Goal: Task Accomplishment & Management: Complete application form

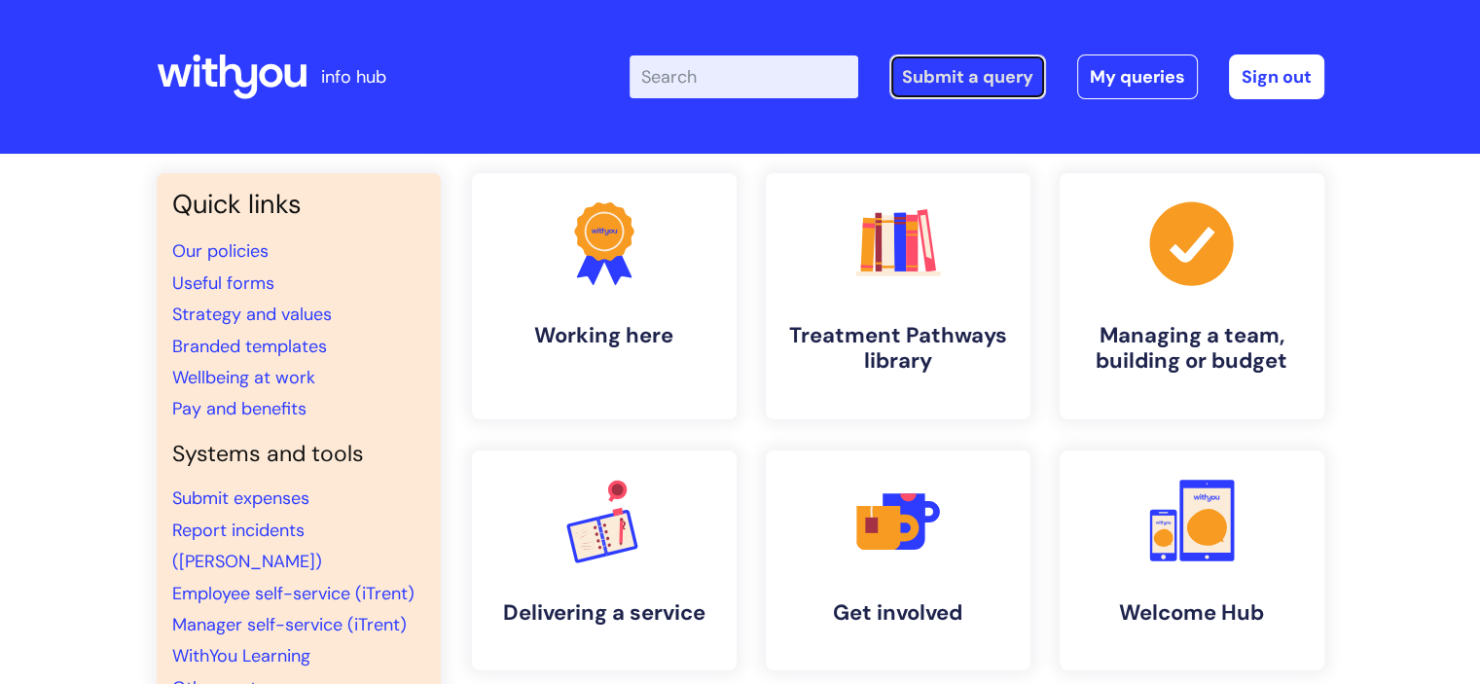
click at [955, 74] on link "Submit a query" at bounding box center [967, 76] width 157 height 45
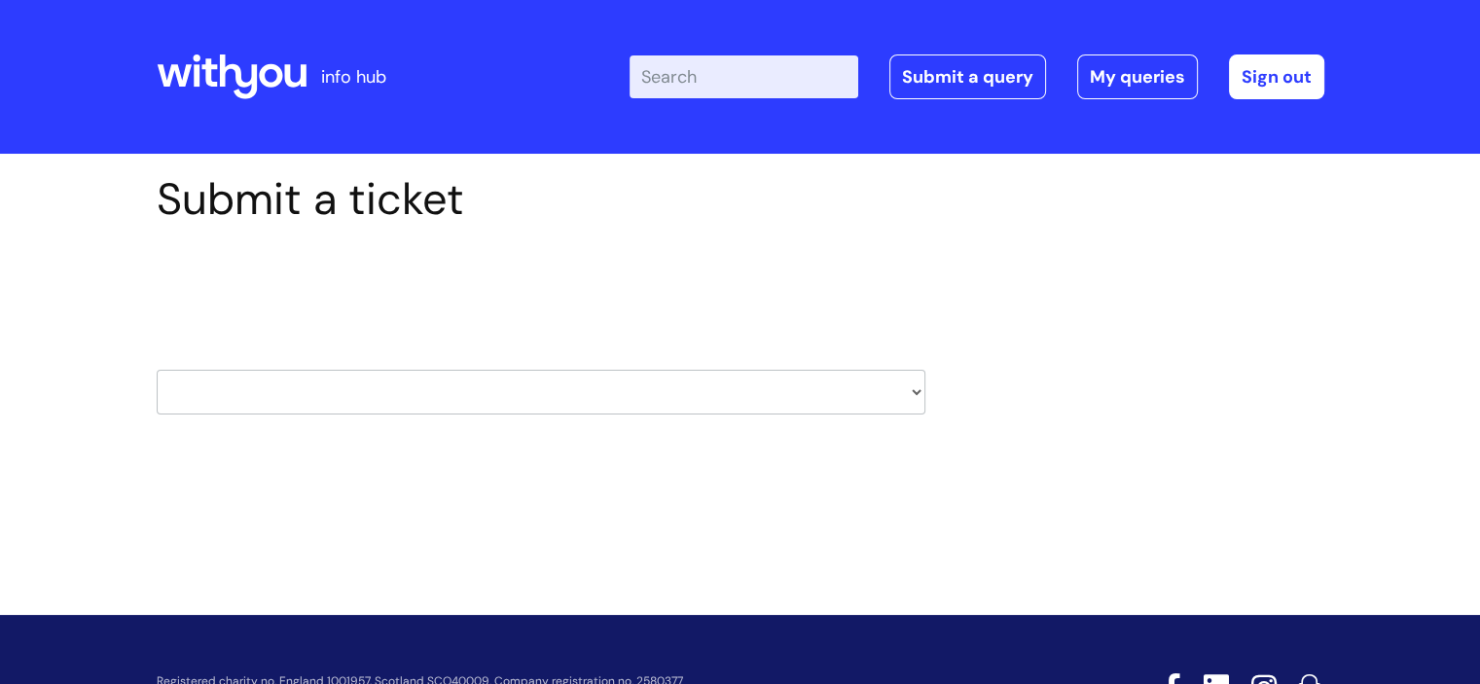
click at [767, 389] on select "HR / People IT and Support Clinical Drug Alerts Finance Accounts Data Support T…" at bounding box center [541, 392] width 769 height 45
select select "hr_/_people"
click at [157, 370] on select "HR / People IT and Support Clinical Drug Alerts Finance Accounts Data Support T…" at bounding box center [541, 392] width 769 height 45
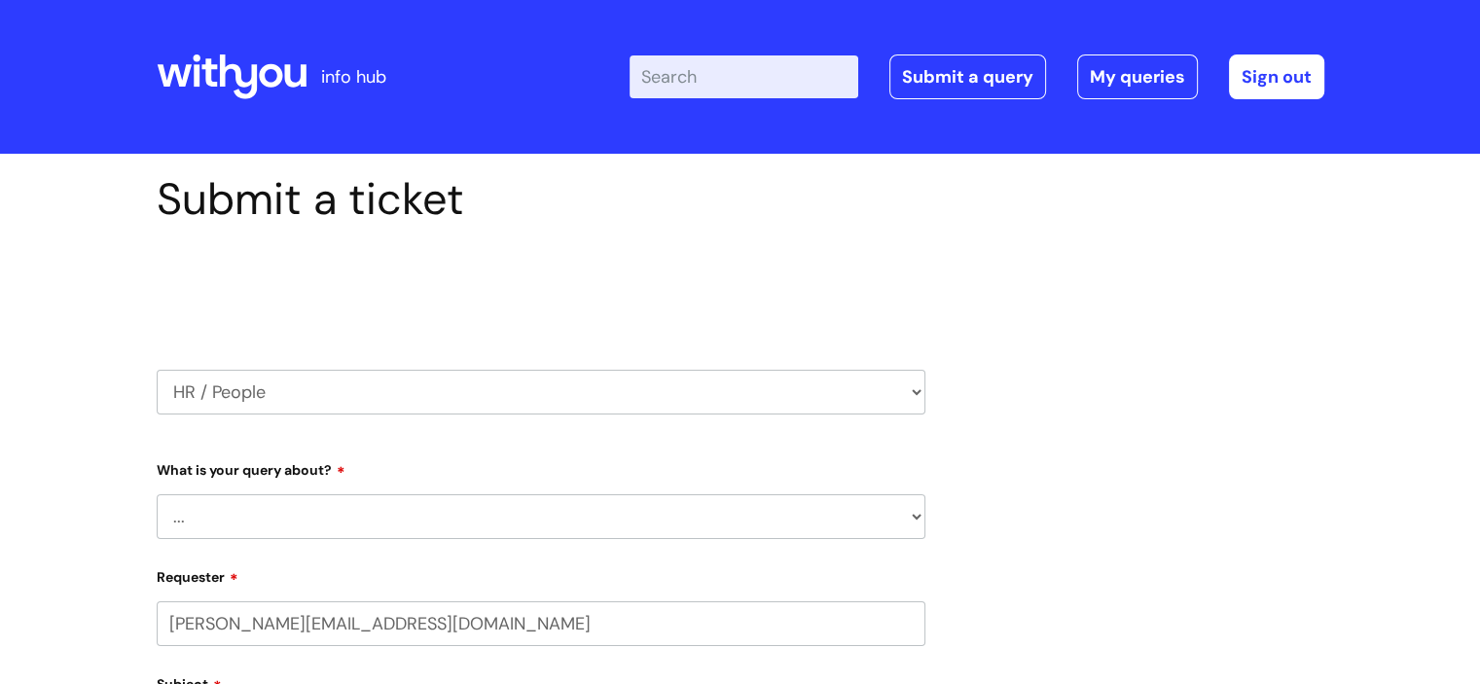
select select "80004157222"
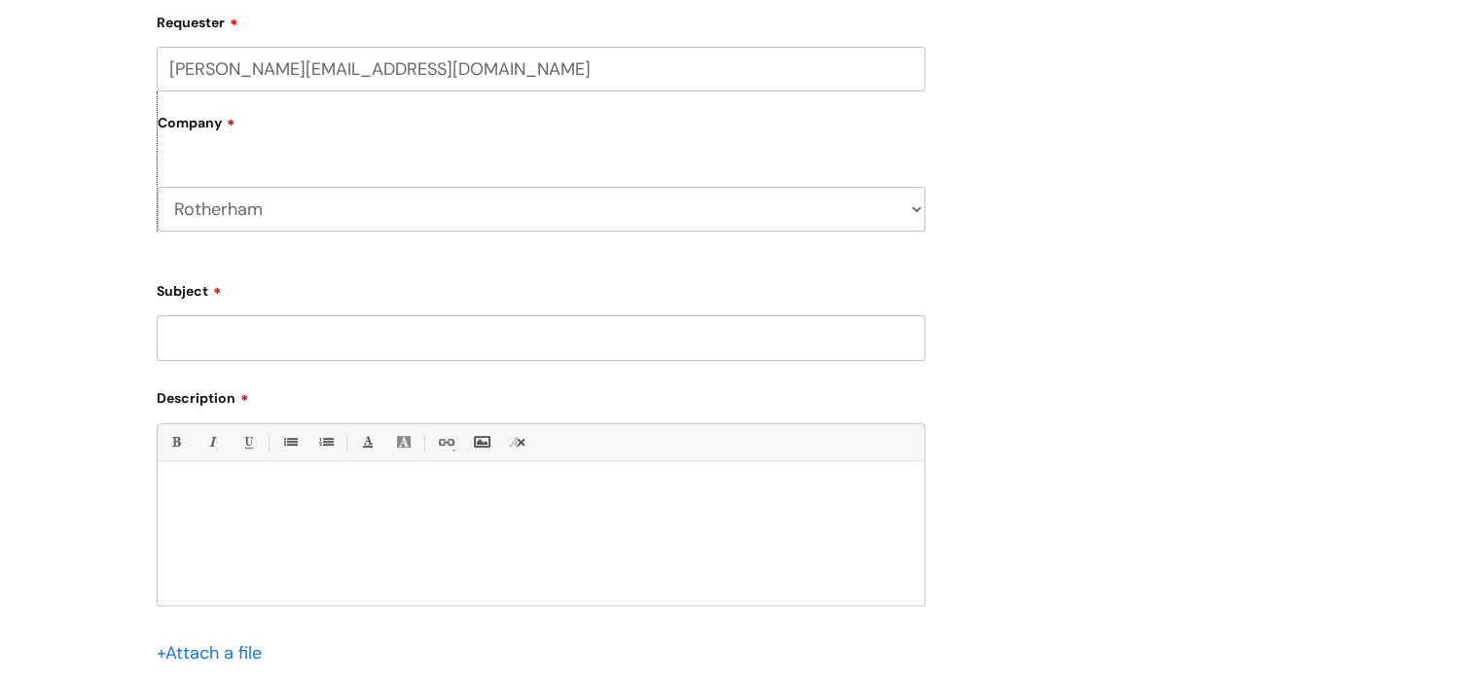
scroll to position [681, 0]
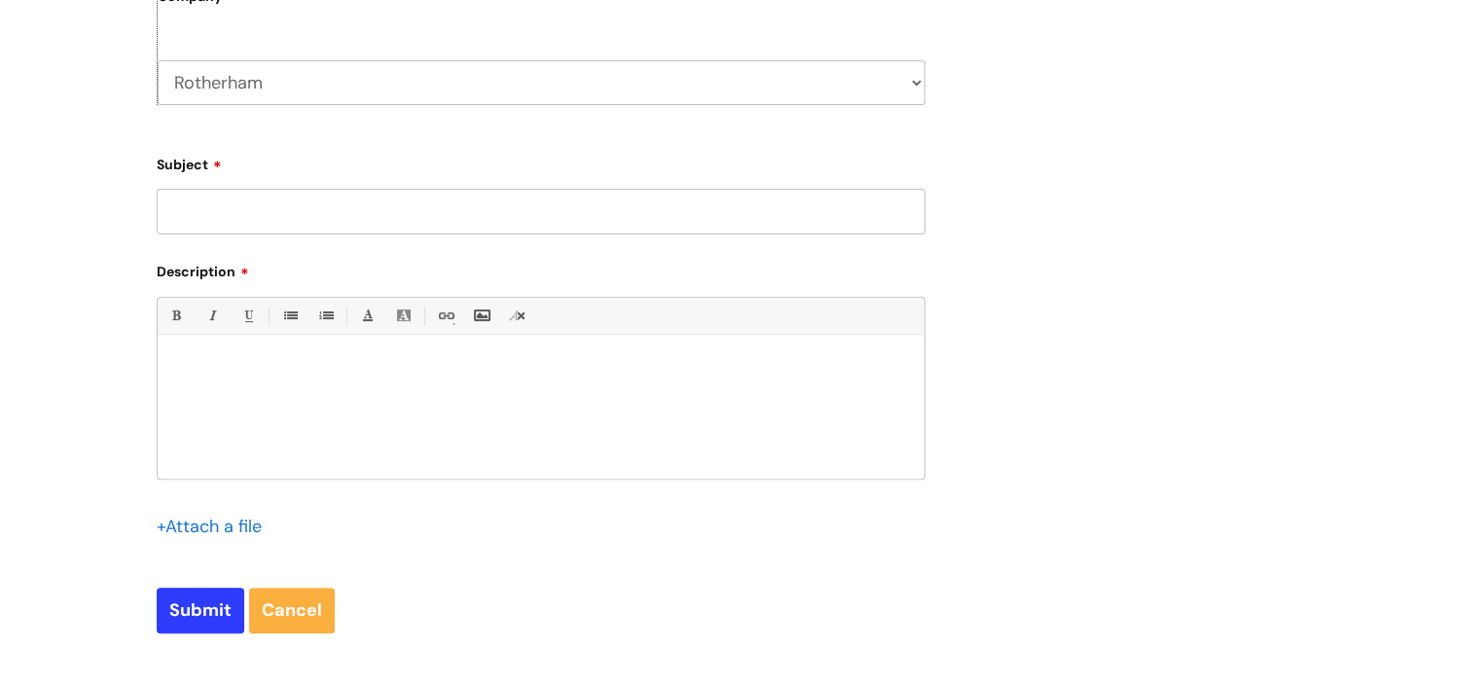
click at [340, 217] on input "Subject" at bounding box center [541, 211] width 769 height 45
type input "Sickness"
click at [308, 373] on p at bounding box center [540, 368] width 737 height 18
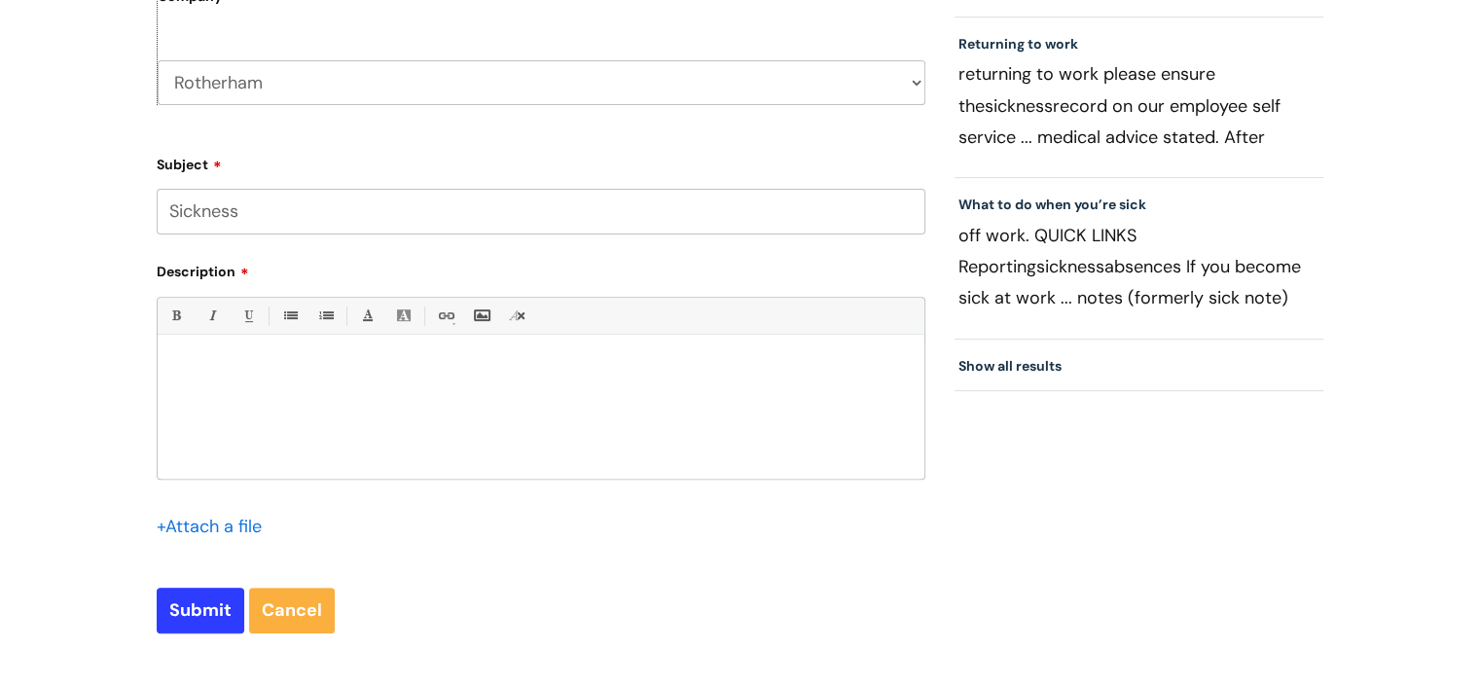
scroll to position [319, 0]
click at [781, 472] on div at bounding box center [541, 411] width 767 height 134
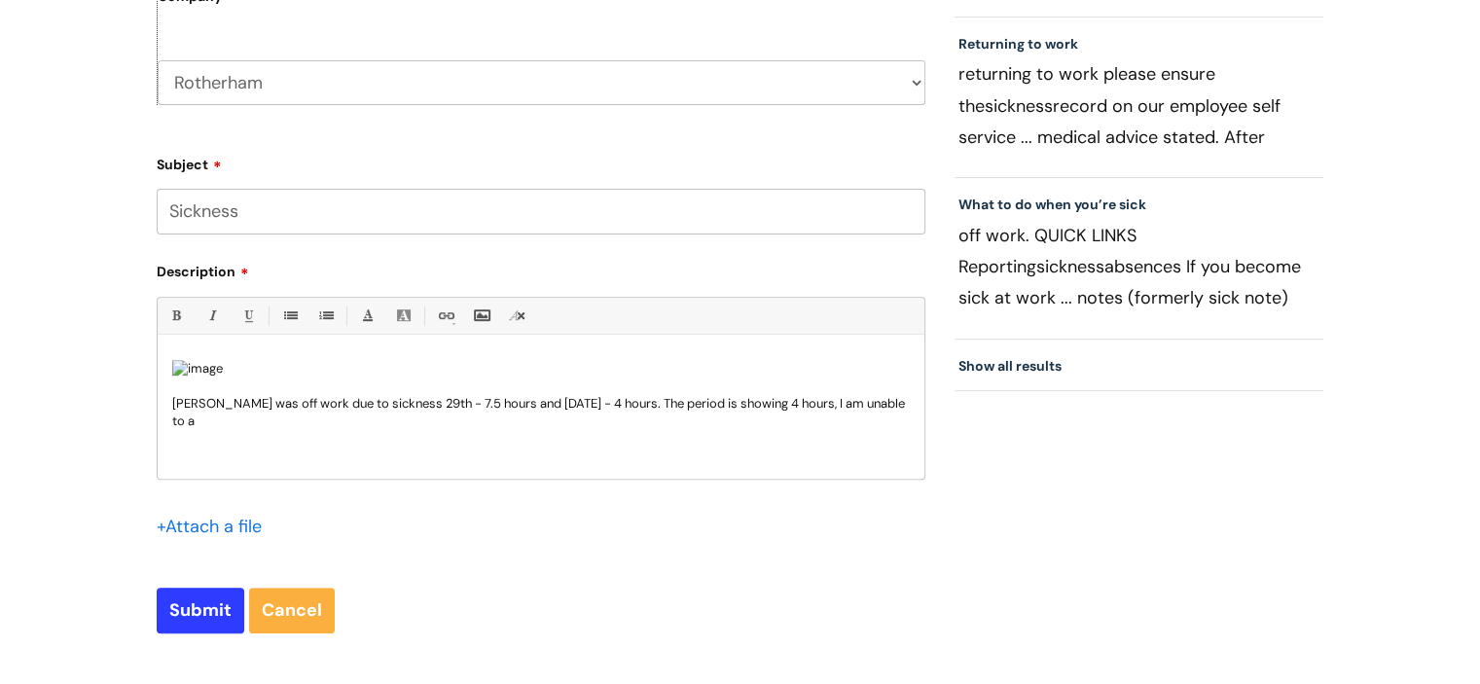
scroll to position [339, 0]
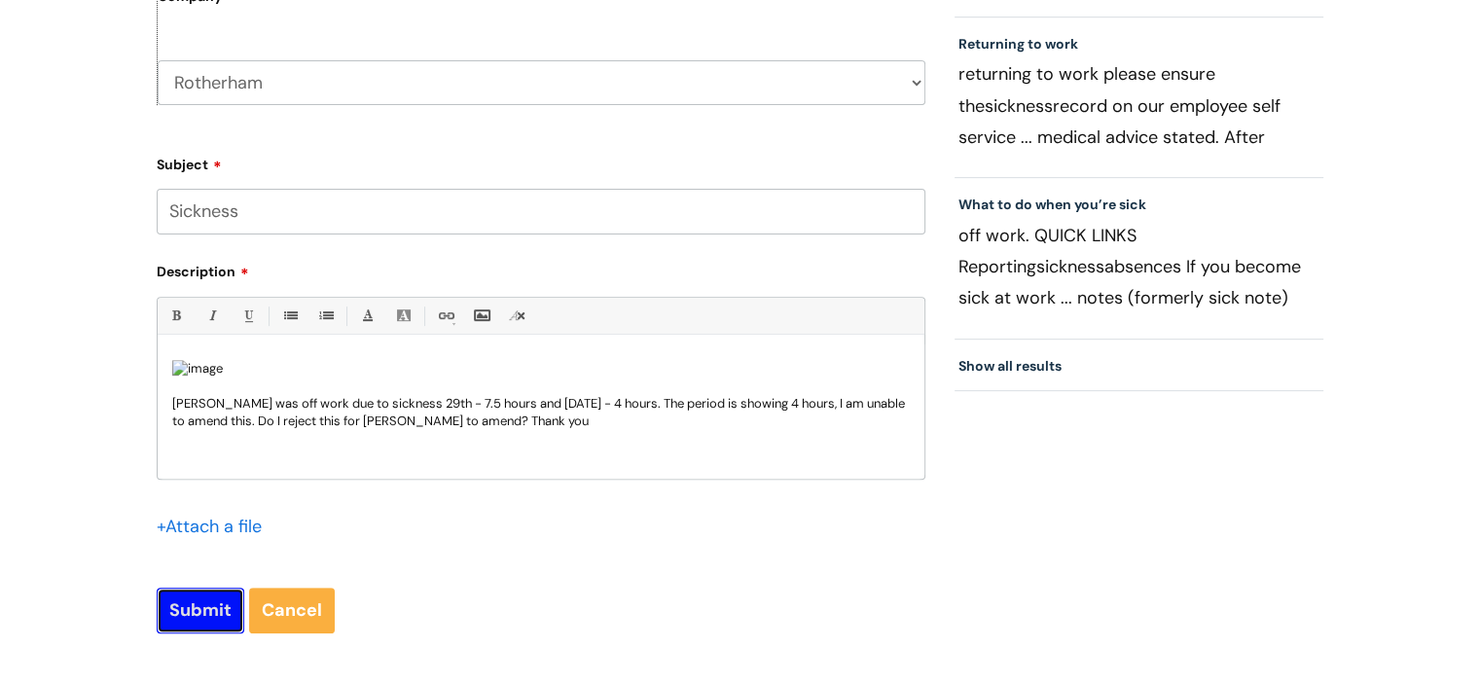
click at [179, 618] on input "Submit" at bounding box center [201, 610] width 88 height 45
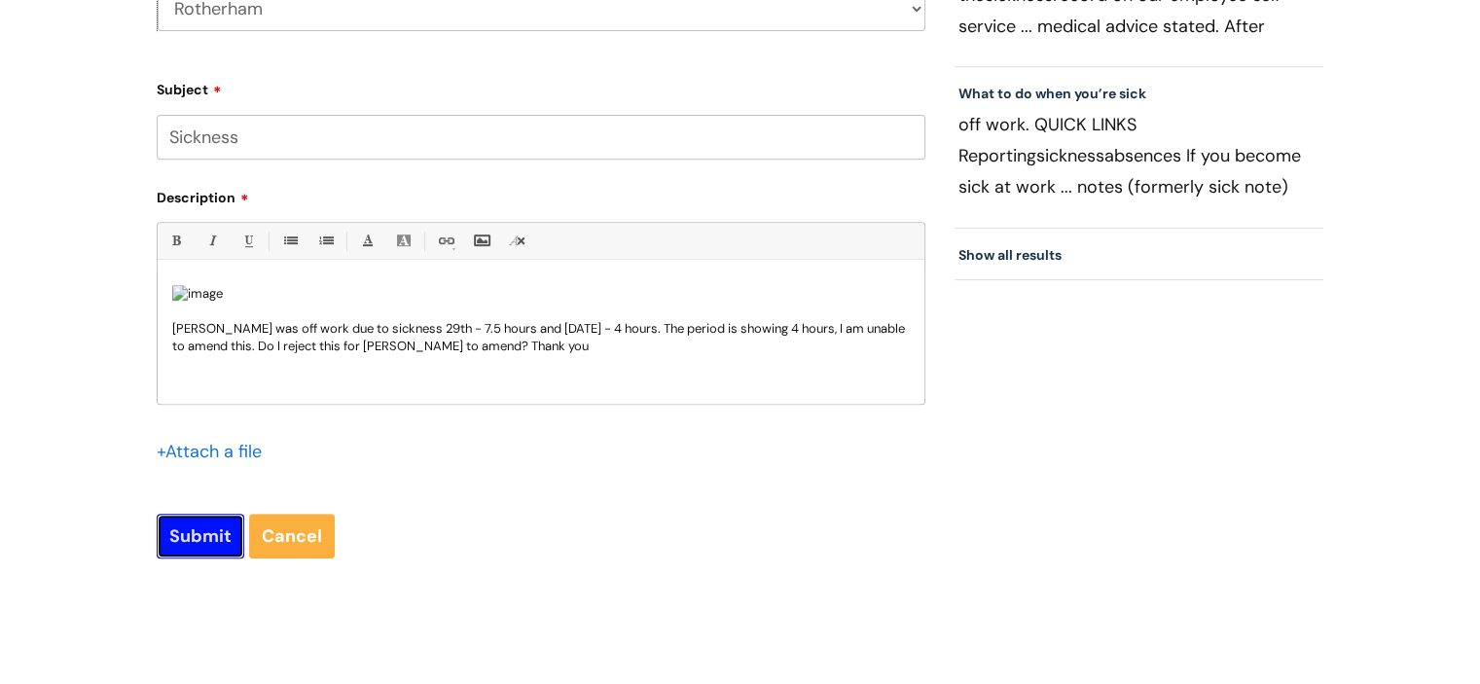
scroll to position [993, 0]
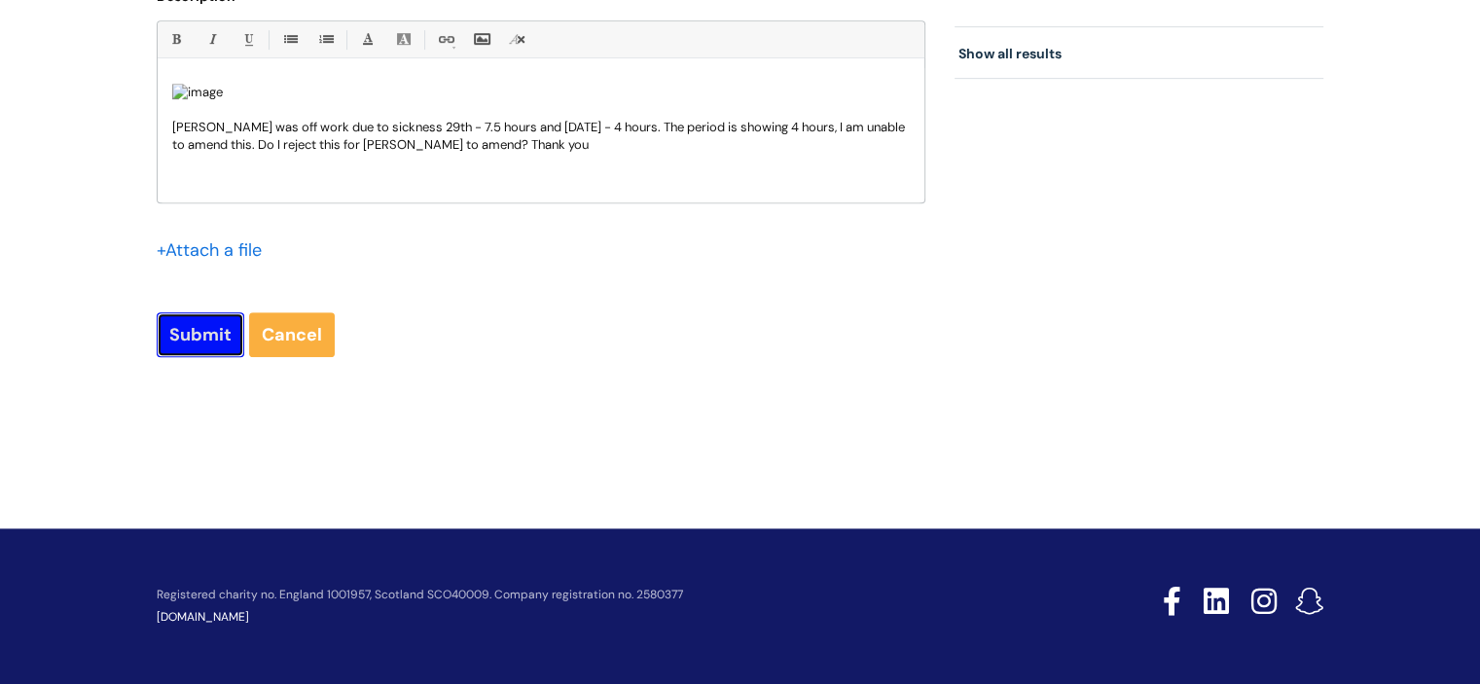
click at [200, 329] on input "Submit" at bounding box center [201, 334] width 88 height 45
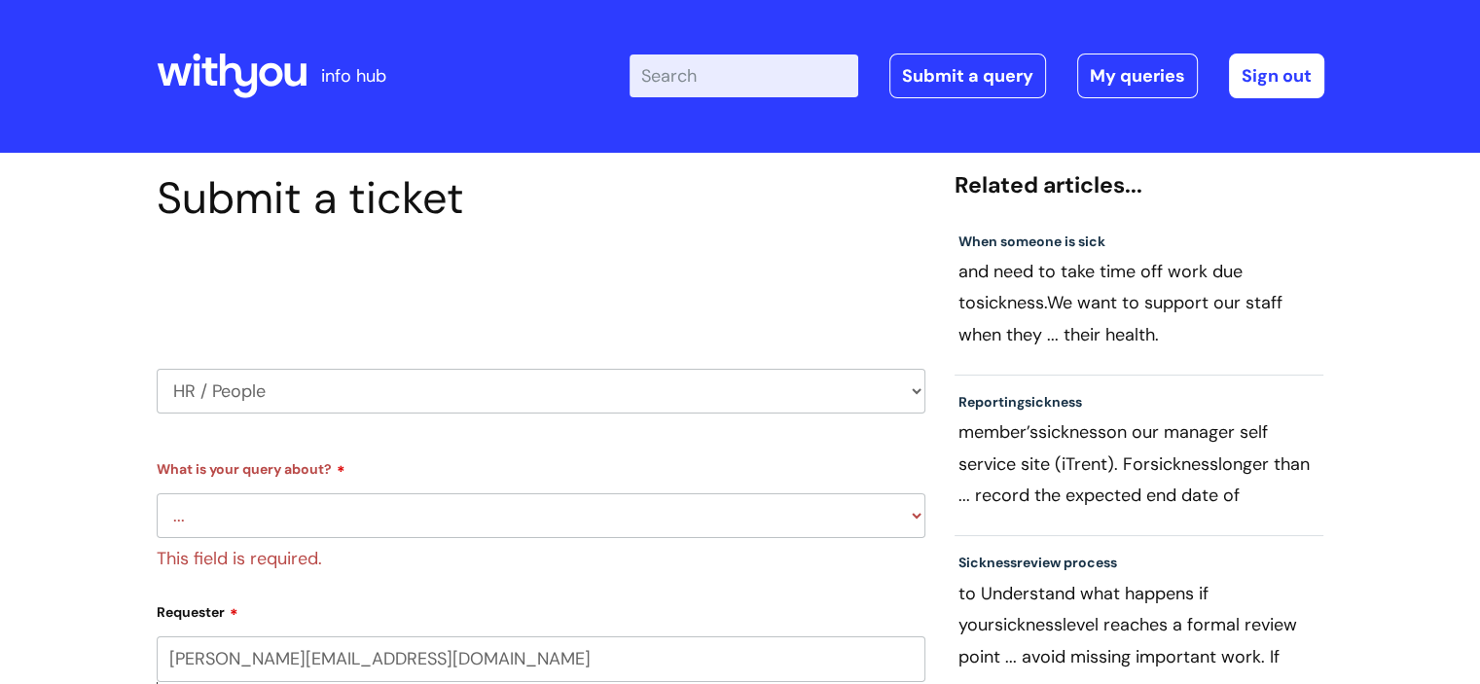
scroll to position [0, 0]
click at [466, 508] on select "... Absence Query Holiday Query Employee change request General HR Query iTrent…" at bounding box center [541, 516] width 769 height 45
select select "Absence Query"
click at [157, 494] on select "... Absence Query Holiday Query Employee change request General HR Query iTrent…" at bounding box center [541, 516] width 769 height 45
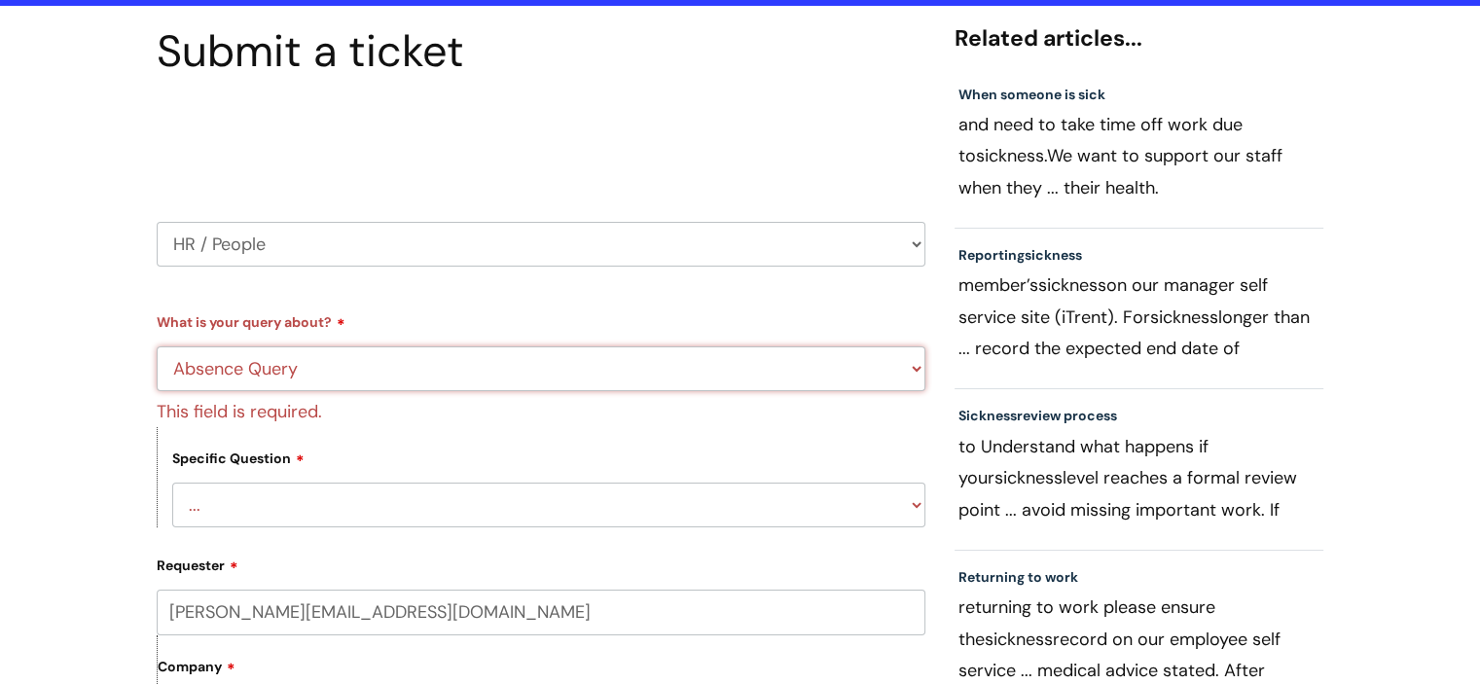
scroll to position [486, 0]
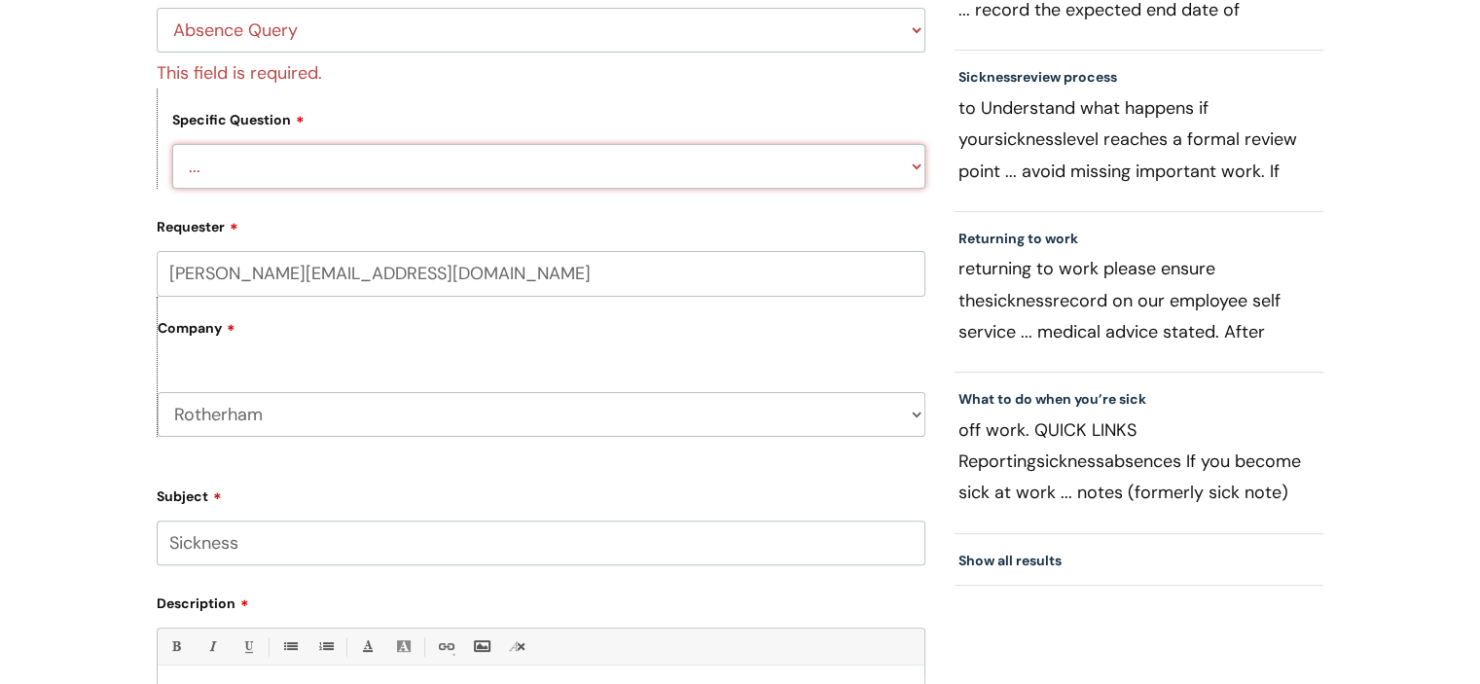
click at [309, 172] on form "Type Of Request ... Accounts (Finance) Alerts! (For clinical team) Data Protect…" at bounding box center [541, 466] width 769 height 998
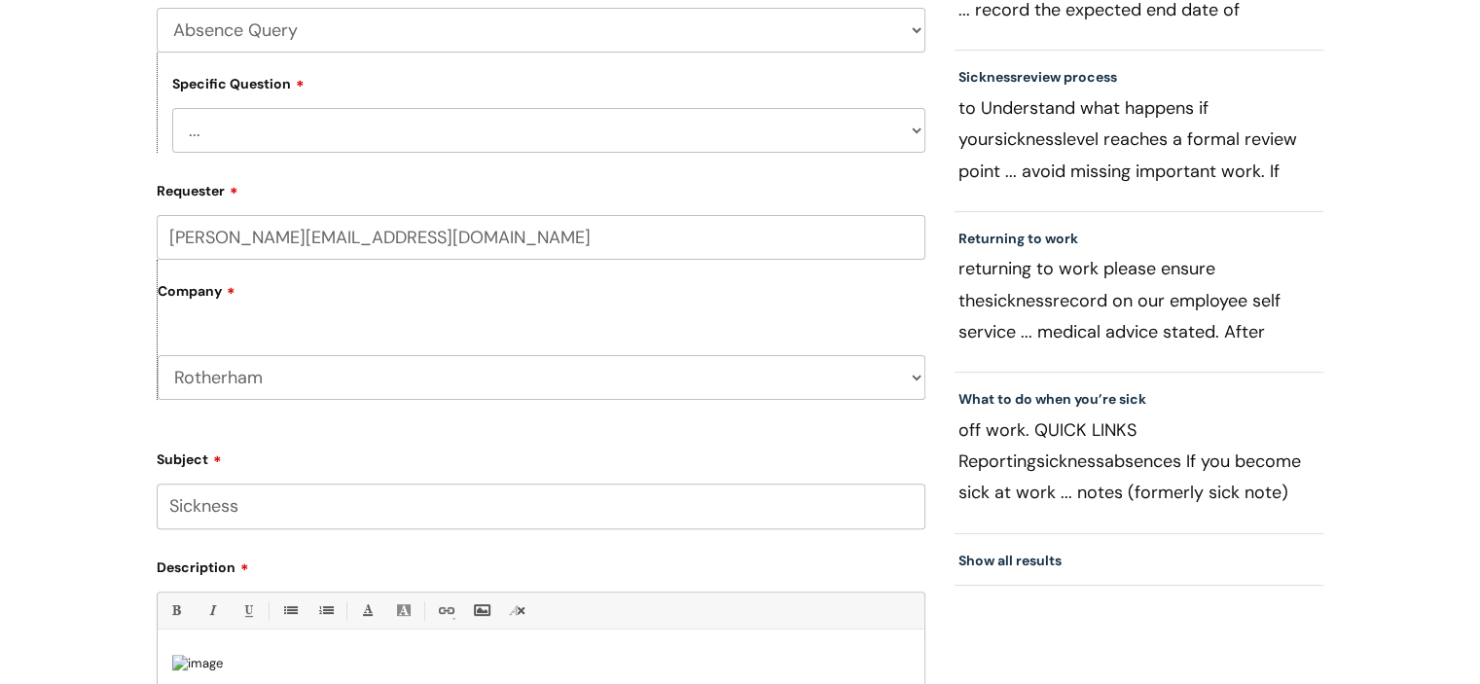
select select "Other absence query"
click at [172, 108] on select "... Bank holiday query Holiday query Maternity Other absence query Paternity Sh…" at bounding box center [548, 130] width 753 height 45
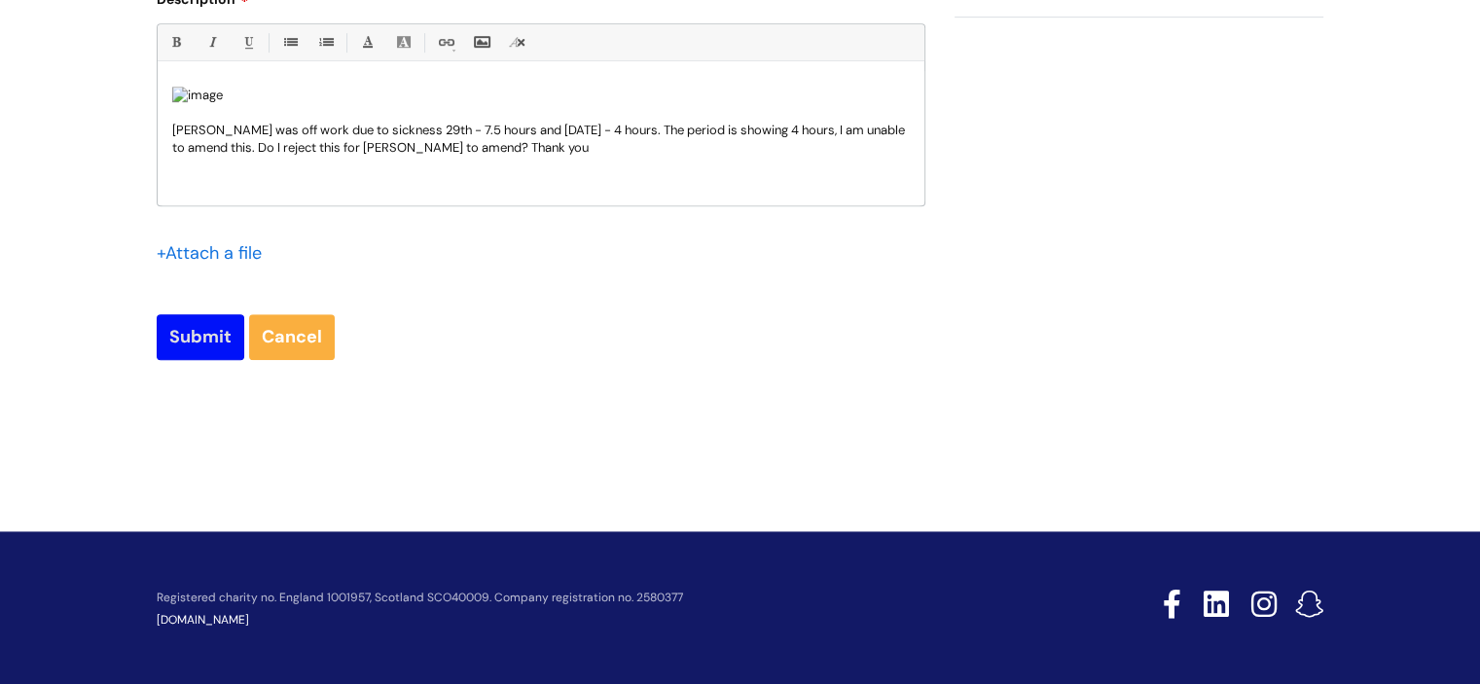
scroll to position [1058, 0]
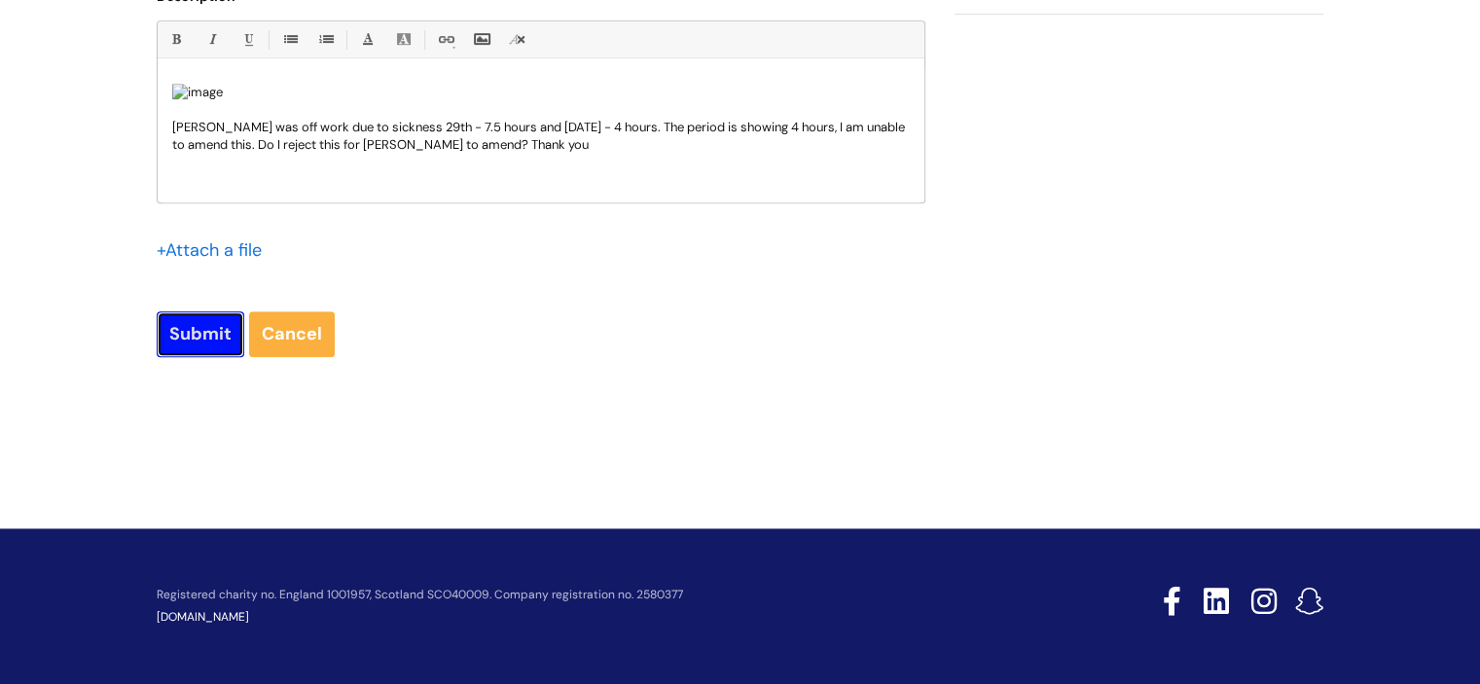
click at [169, 329] on input "Submit" at bounding box center [201, 333] width 88 height 45
type input "Please Wait..."
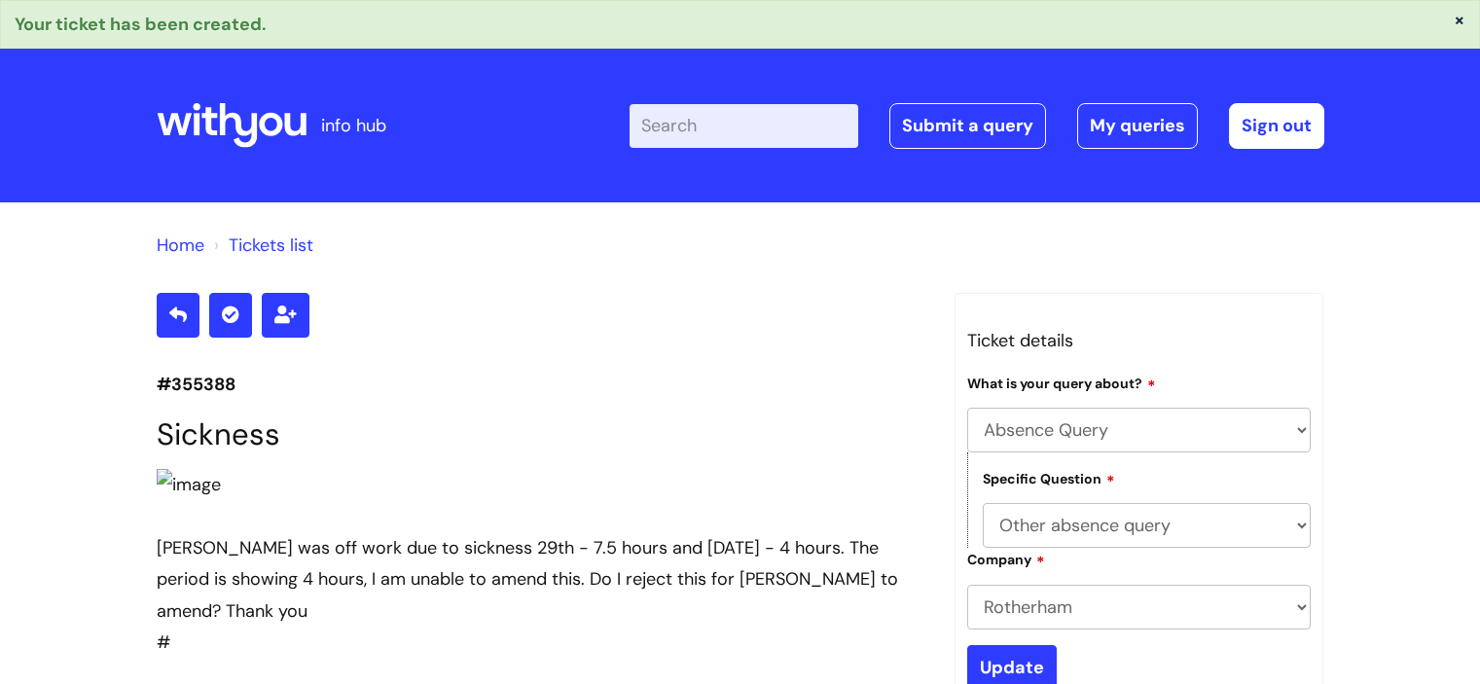
select select "Absence Query"
select select "Other absence query"
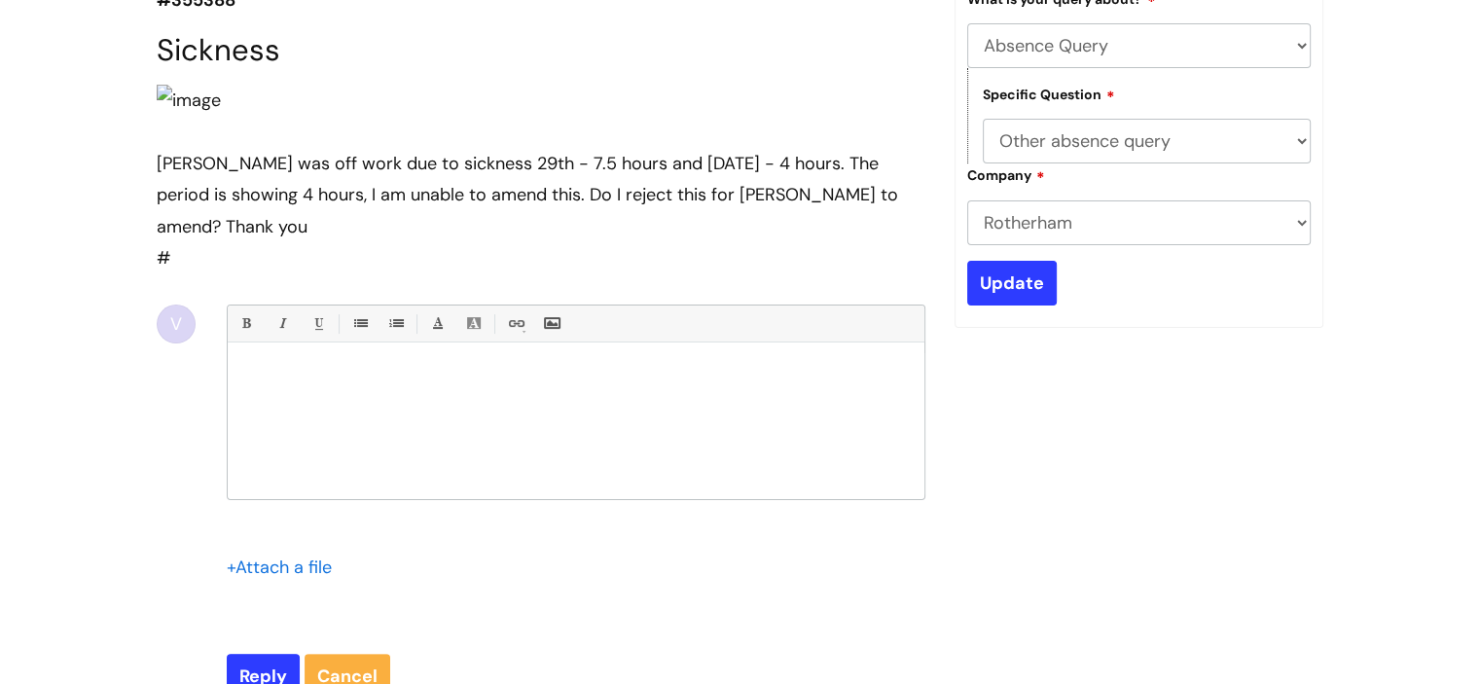
scroll to position [785, 0]
